Goal: Information Seeking & Learning: Learn about a topic

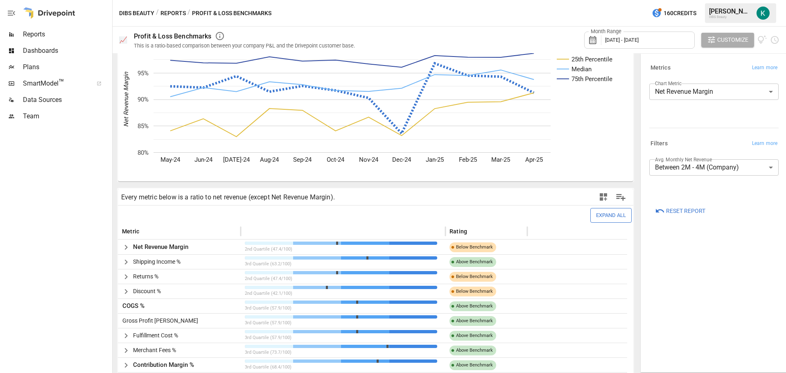
scroll to position [82, 0]
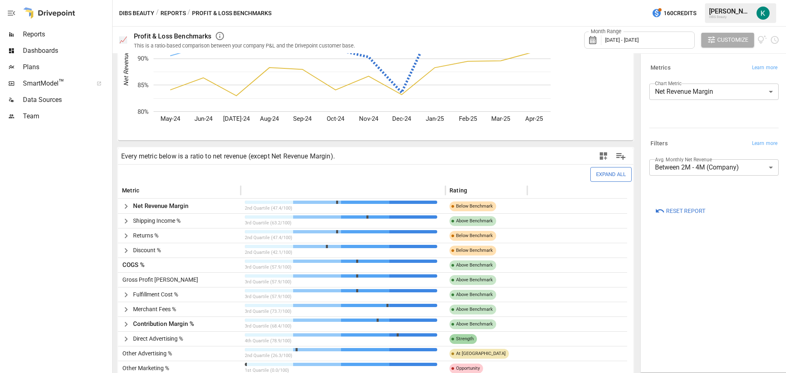
click at [715, 0] on body "Reports Dashboards Plans SmartModel ™ Data Sources Team DIBS Beauty / Reports /…" at bounding box center [393, 0] width 786 height 0
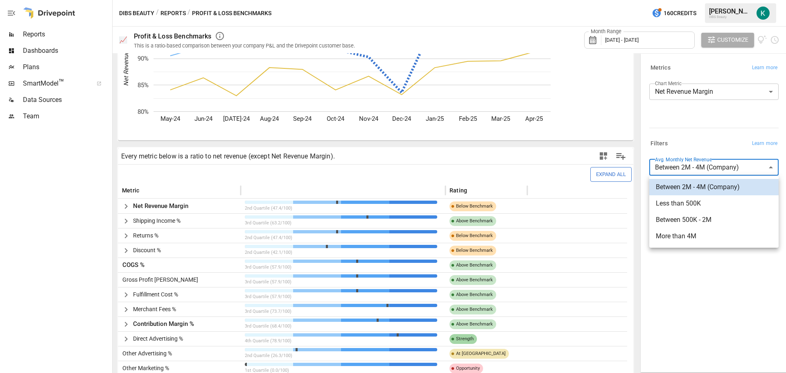
click at [711, 236] on span "More than 4M" at bounding box center [714, 236] width 116 height 10
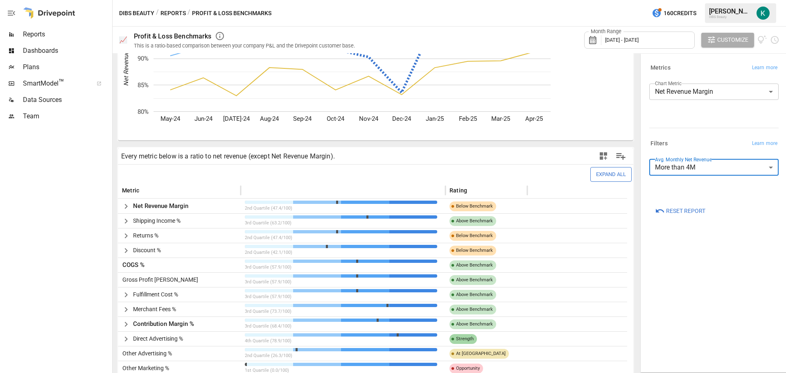
scroll to position [229, 0]
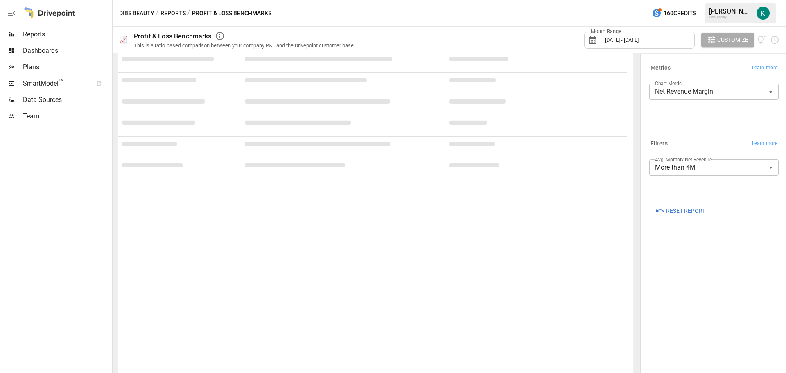
click at [696, 143] on div "Filters Learn more" at bounding box center [713, 143] width 129 height 11
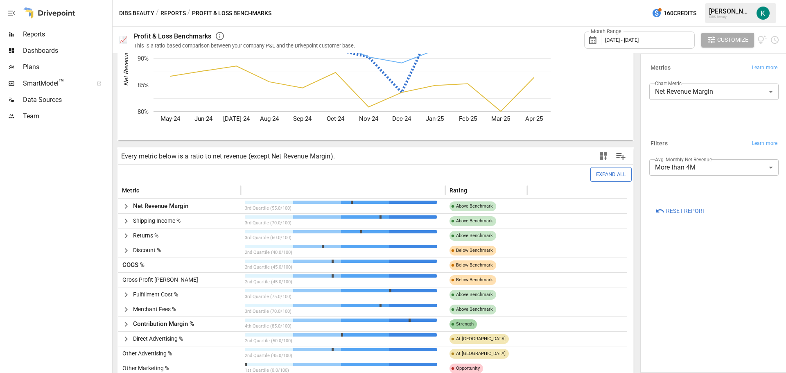
click at [695, 0] on body "Reports Dashboards Plans SmartModel ™ Data Sources Team DIBS Beauty / Reports /…" at bounding box center [393, 0] width 786 height 0
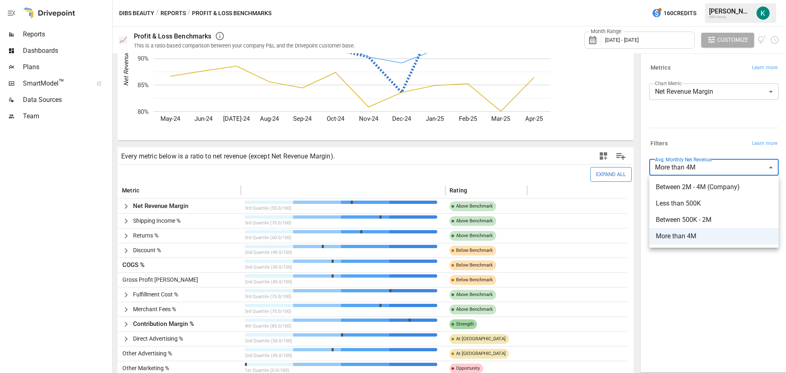
click at [699, 184] on span "Between 2M - 4M (Company)" at bounding box center [714, 187] width 116 height 10
type input "**********"
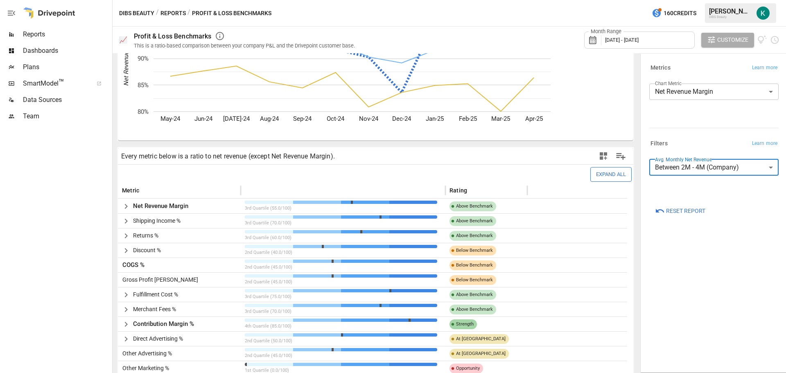
click at [698, 141] on div "Filters Learn more" at bounding box center [713, 143] width 129 height 11
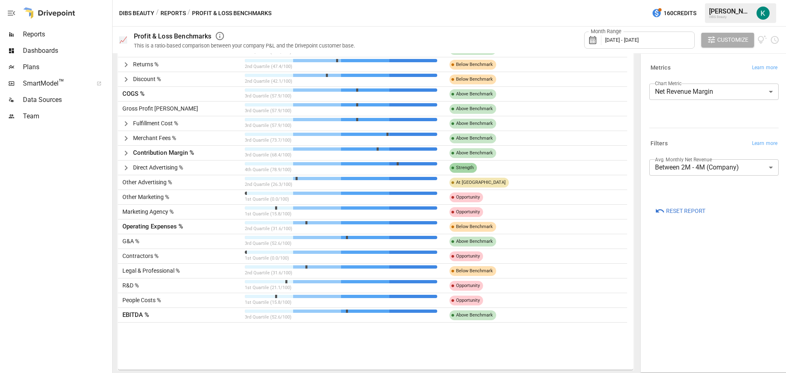
scroll to position [255, 0]
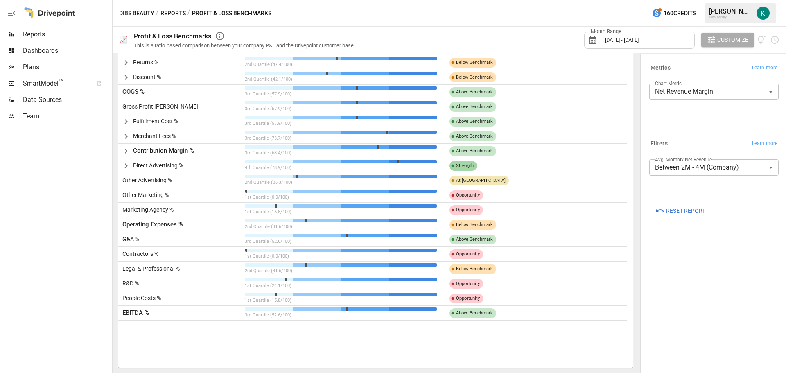
click at [234, 255] on div "Contractors %" at bounding box center [179, 253] width 123 height 15
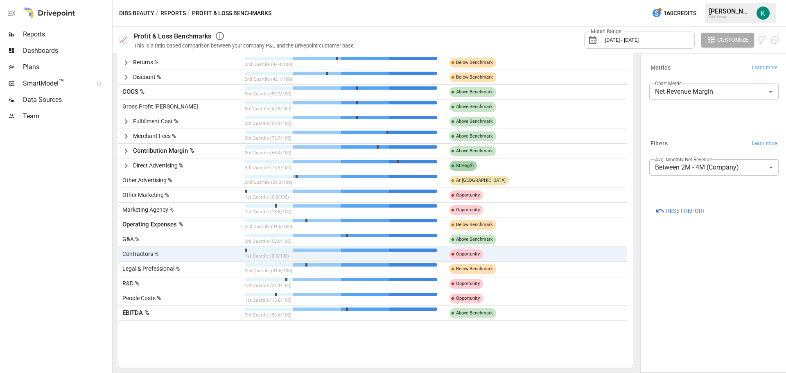
click at [460, 254] on span "Opportunity" at bounding box center [468, 254] width 30 height 14
click at [703, 0] on body "Reports Dashboards Plans SmartModel ™ Data Sources Team DIBS Beauty / Reports /…" at bounding box center [393, 0] width 786 height 0
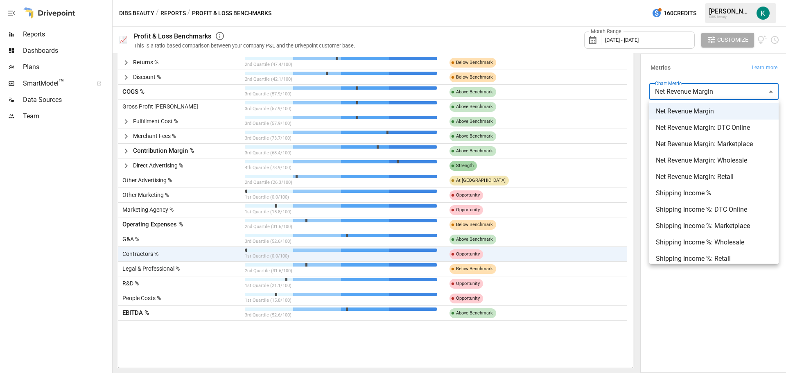
click at [703, 95] on div at bounding box center [393, 186] width 786 height 373
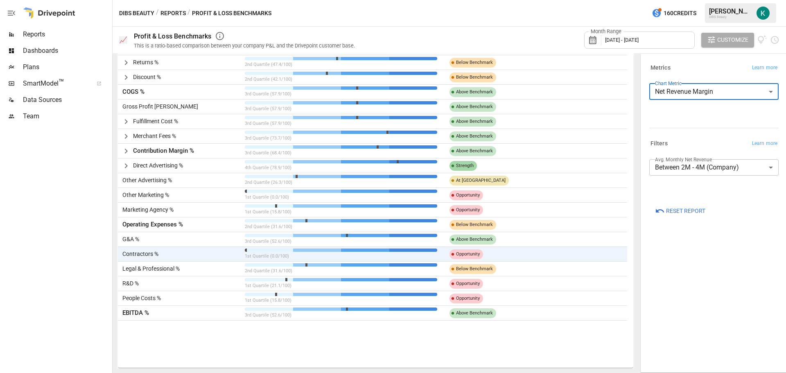
click at [626, 38] on span "[DATE] - [DATE]" at bounding box center [622, 40] width 34 height 6
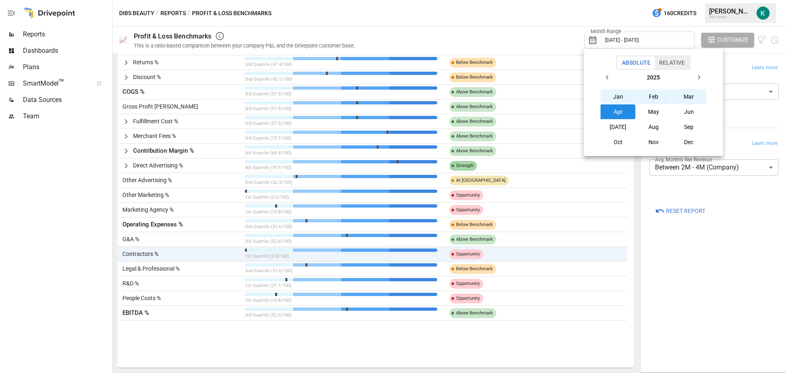
click at [621, 98] on button "Jan" at bounding box center [617, 96] width 35 height 15
click at [622, 124] on button "[DATE]" at bounding box center [617, 127] width 35 height 15
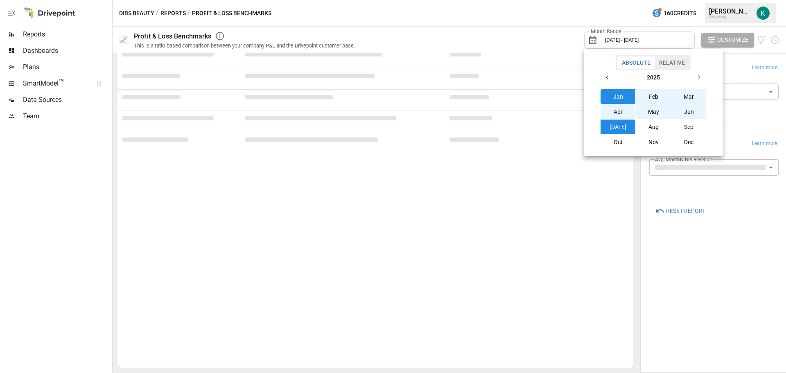
click at [716, 268] on div at bounding box center [393, 186] width 786 height 373
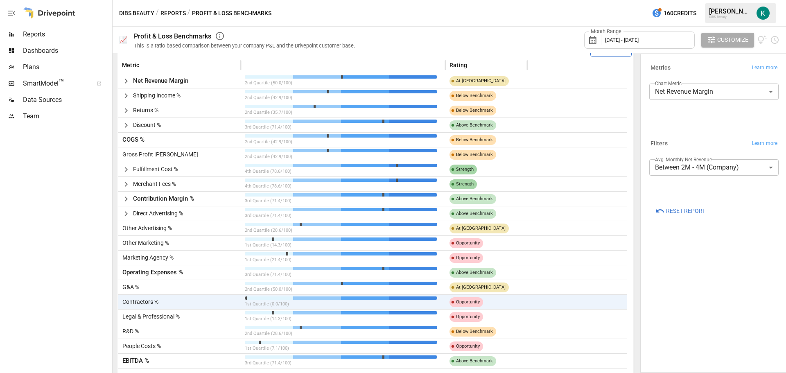
scroll to position [173, 0]
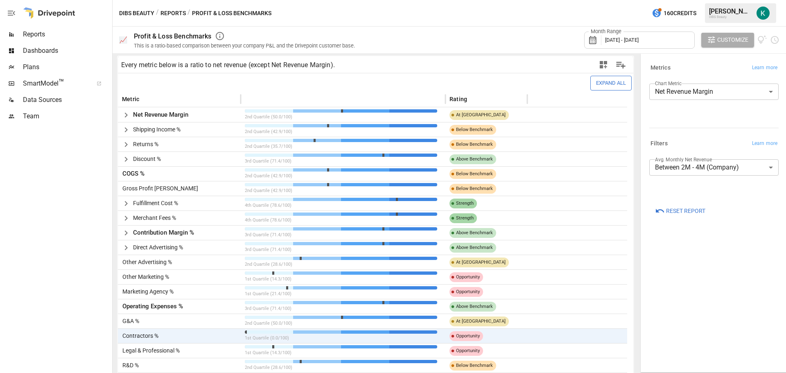
click at [126, 114] on icon "button" at bounding box center [126, 115] width 3 height 5
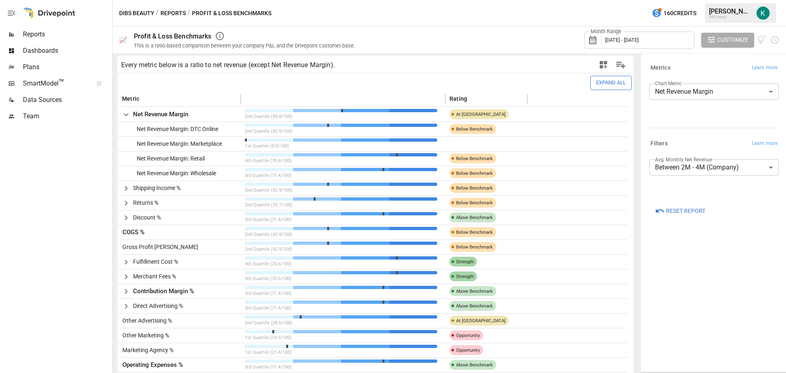
click at [126, 114] on icon "button" at bounding box center [126, 115] width 10 height 10
